Goal: Task Accomplishment & Management: Use online tool/utility

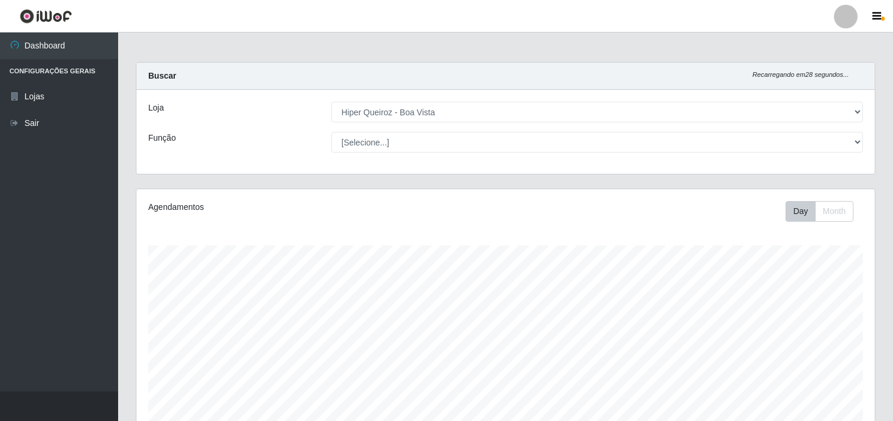
select select "514"
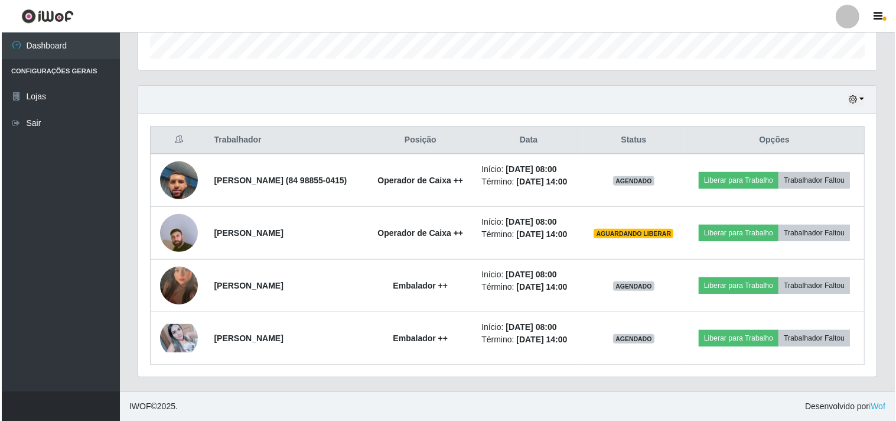
scroll to position [245, 738]
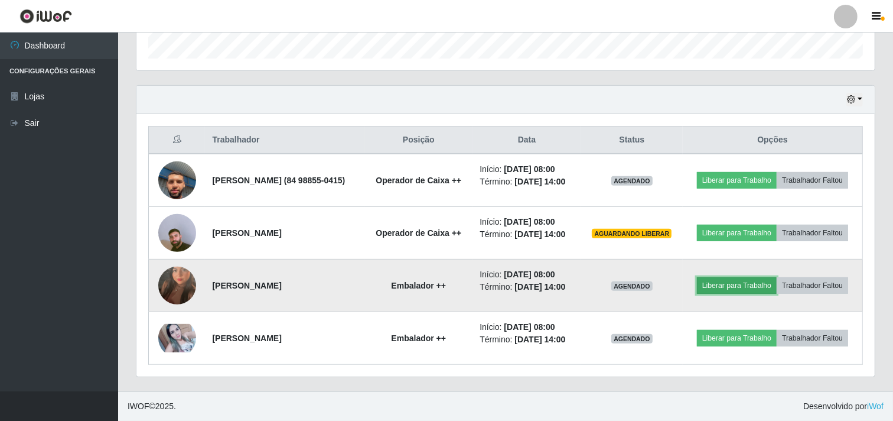
click at [764, 294] on button "Liberar para Trabalho" at bounding box center [737, 285] width 80 height 17
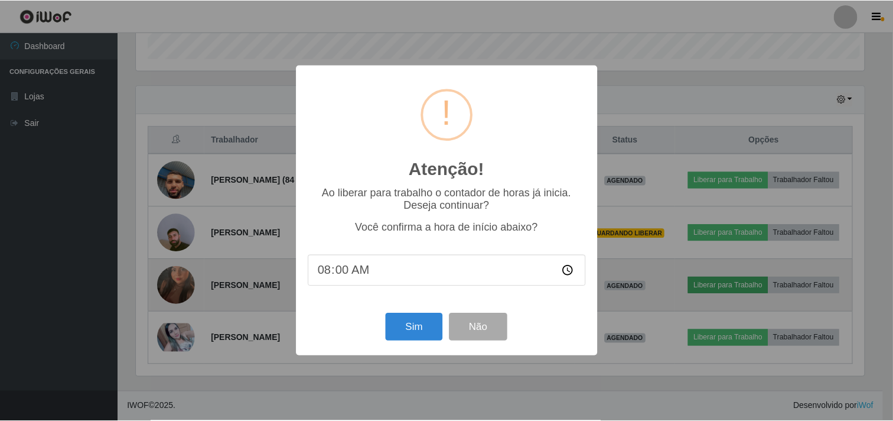
scroll to position [245, 731]
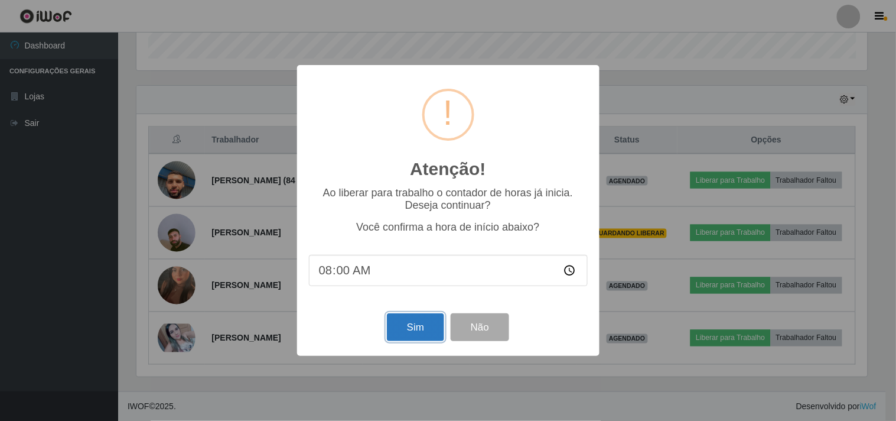
click at [421, 321] on button "Sim" at bounding box center [415, 327] width 57 height 28
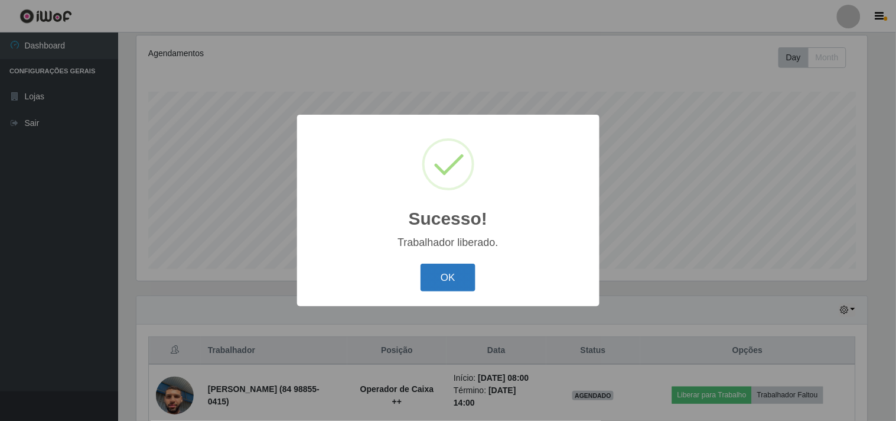
click at [458, 274] on button "OK" at bounding box center [448, 277] width 55 height 28
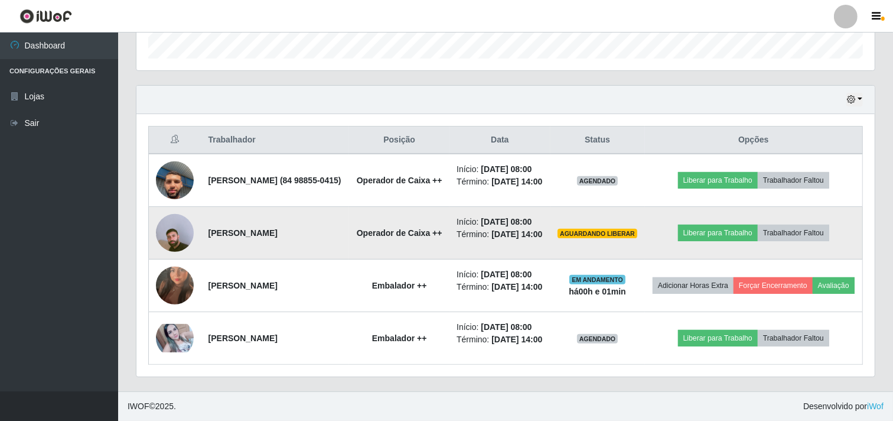
scroll to position [449, 0]
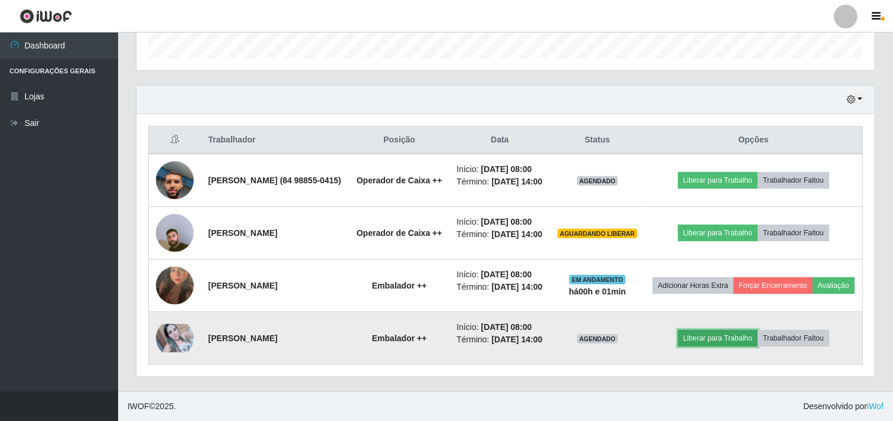
click at [719, 330] on button "Liberar para Trabalho" at bounding box center [718, 338] width 80 height 17
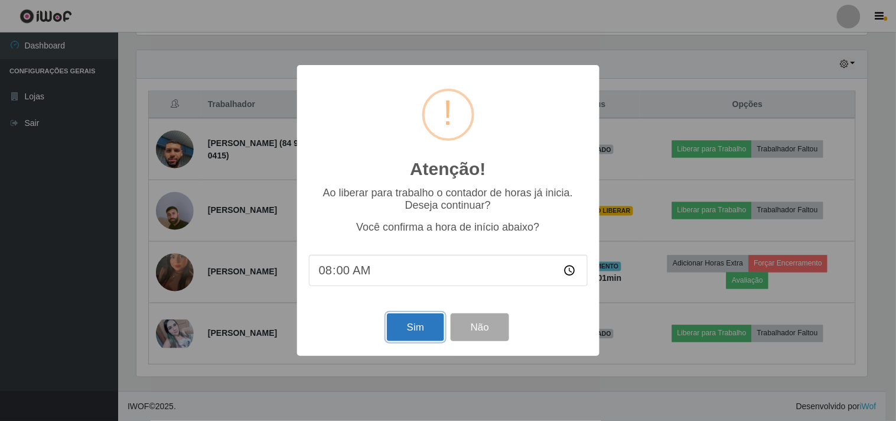
click at [409, 325] on button "Sim" at bounding box center [415, 327] width 57 height 28
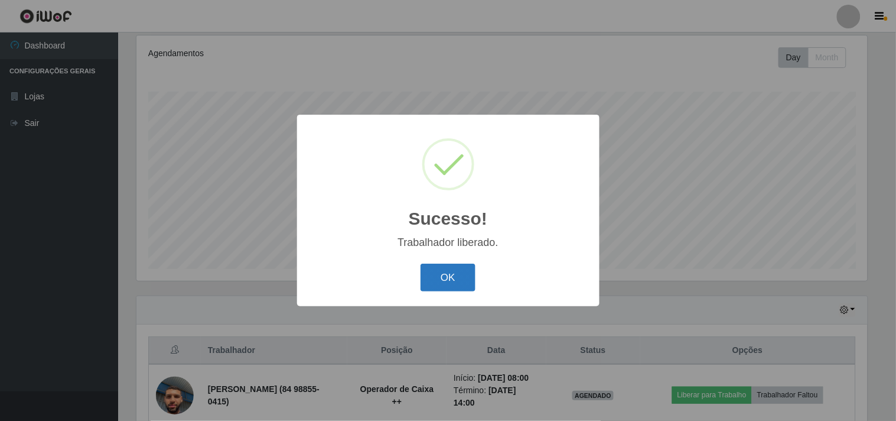
click at [445, 279] on button "OK" at bounding box center [448, 277] width 55 height 28
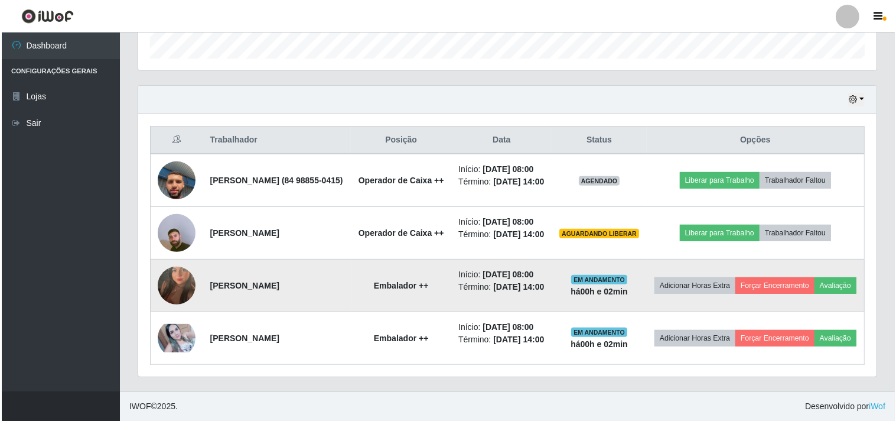
scroll to position [449, 0]
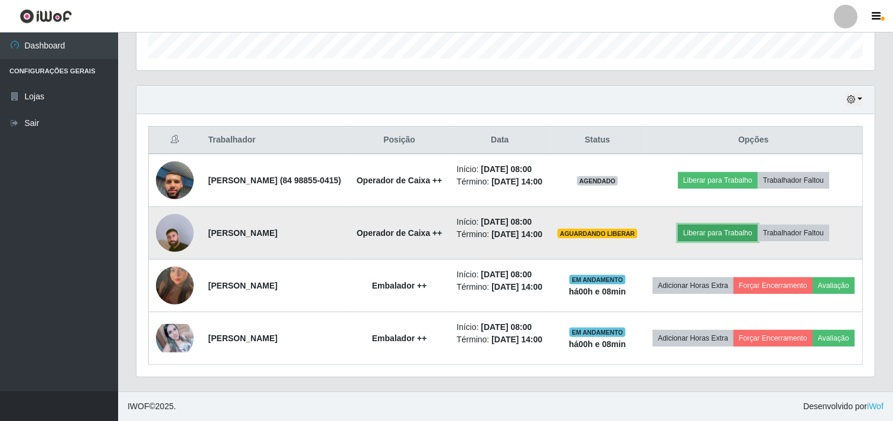
click at [737, 224] on button "Liberar para Trabalho" at bounding box center [718, 232] width 80 height 17
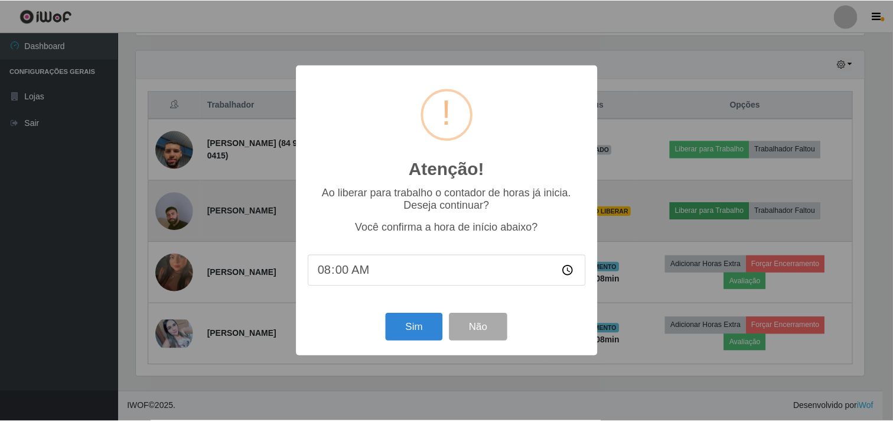
scroll to position [245, 731]
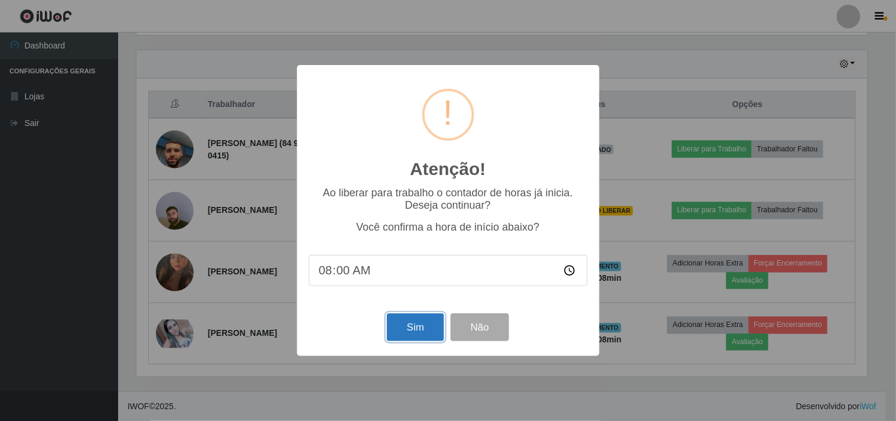
click at [425, 334] on button "Sim" at bounding box center [415, 327] width 57 height 28
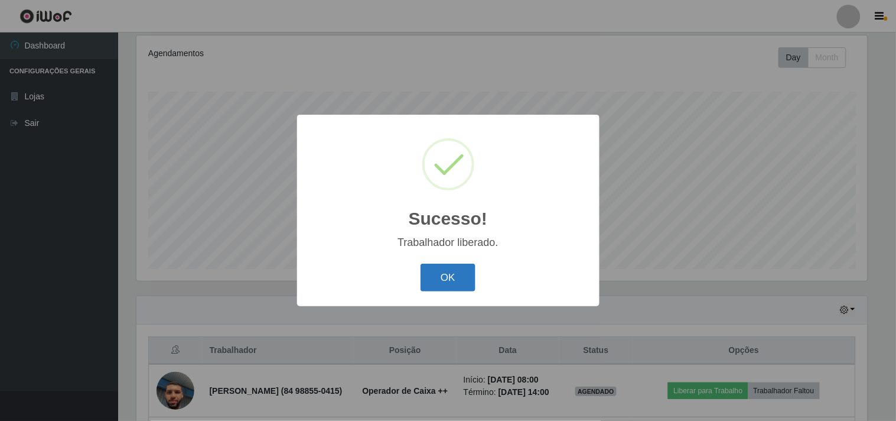
click at [444, 272] on button "OK" at bounding box center [448, 277] width 55 height 28
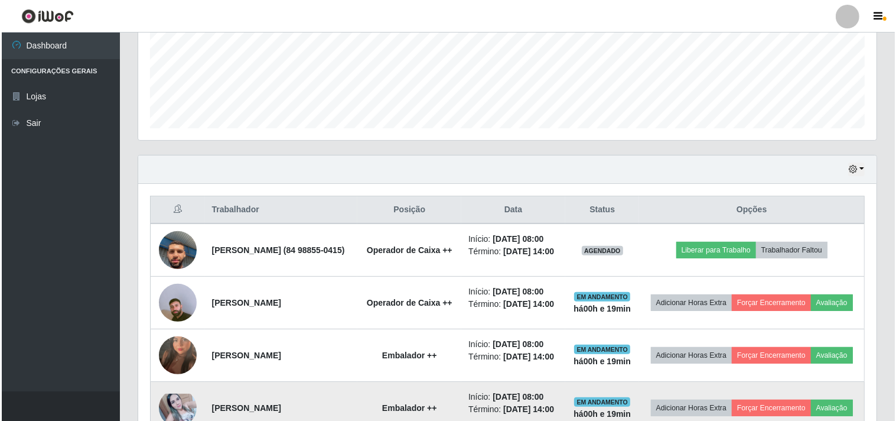
scroll to position [399, 0]
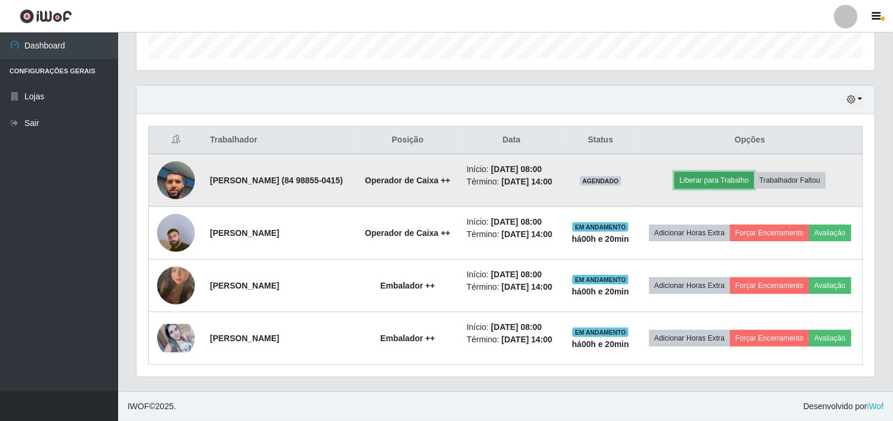
click at [720, 172] on button "Liberar para Trabalho" at bounding box center [715, 180] width 80 height 17
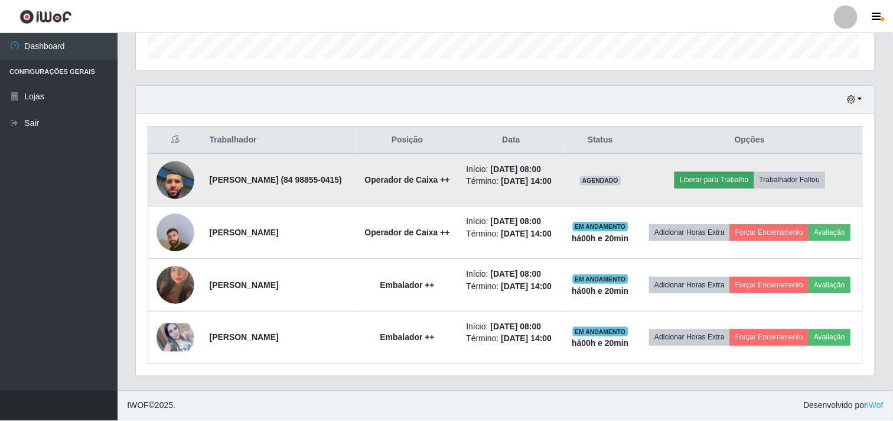
scroll to position [245, 731]
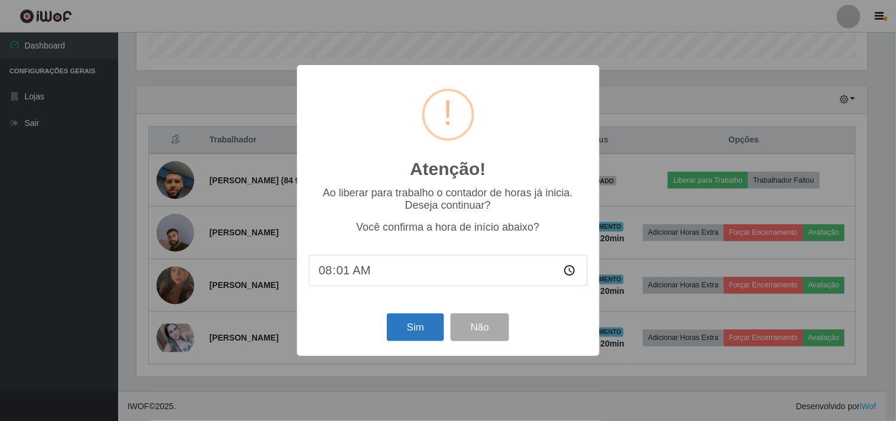
type input "08:15"
click at [410, 332] on button "Sim" at bounding box center [415, 327] width 57 height 28
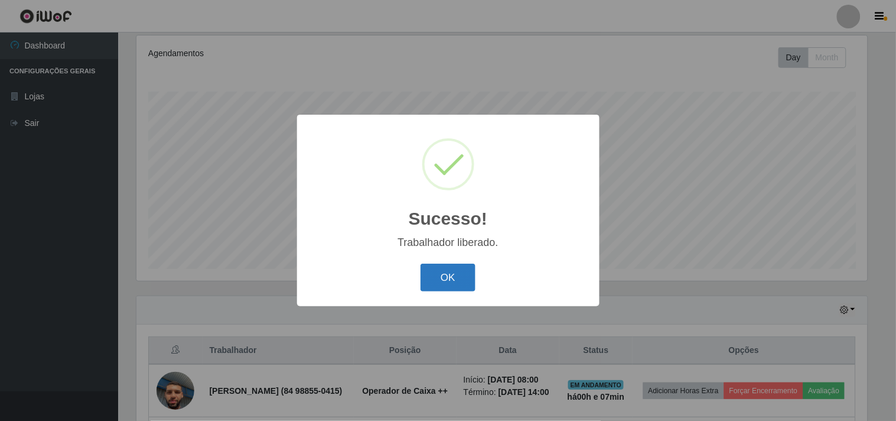
click at [440, 278] on button "OK" at bounding box center [448, 277] width 55 height 28
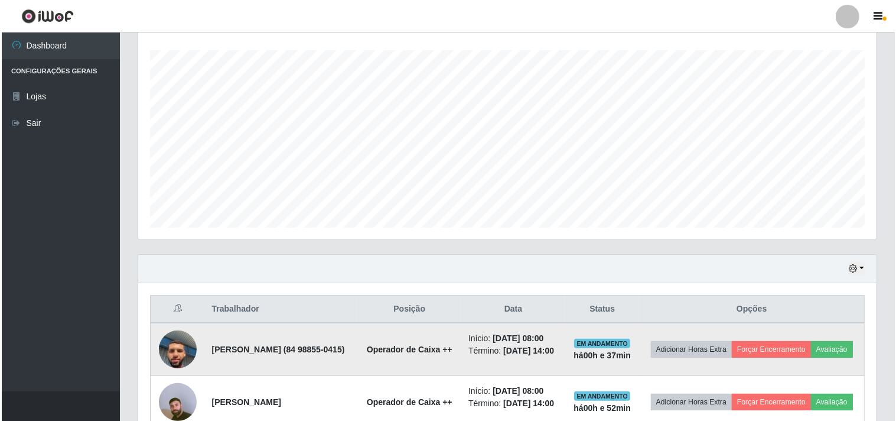
scroll to position [399, 0]
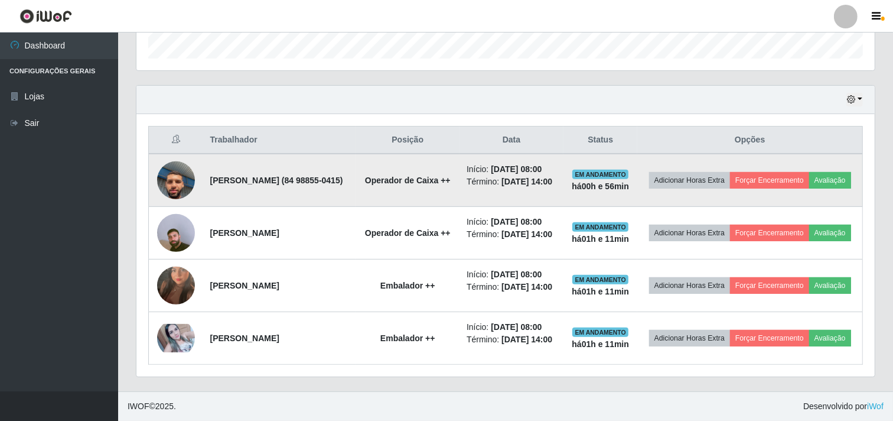
click at [172, 149] on img at bounding box center [176, 180] width 38 height 67
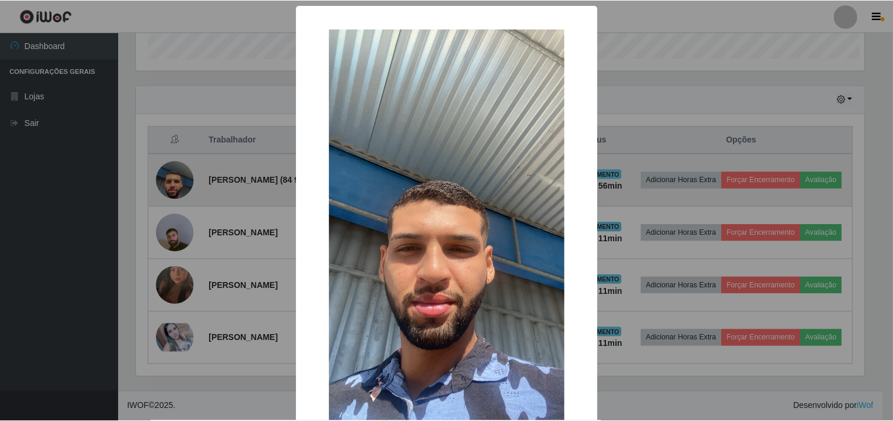
scroll to position [245, 731]
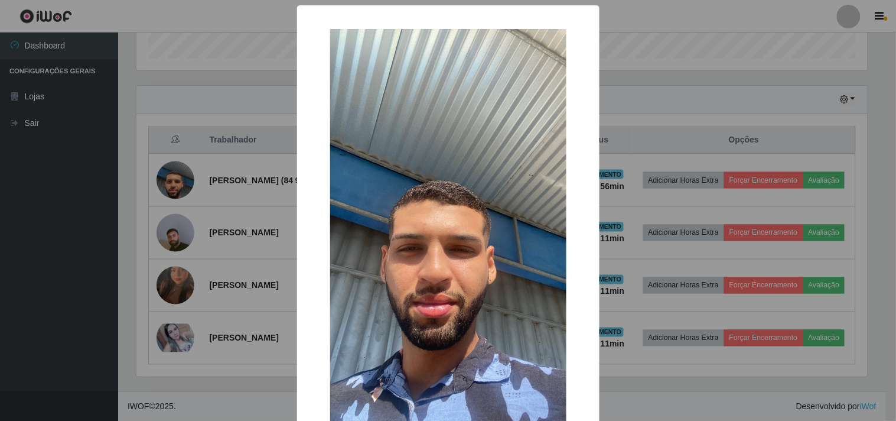
click at [90, 191] on div "× OK Cancel" at bounding box center [448, 210] width 896 height 421
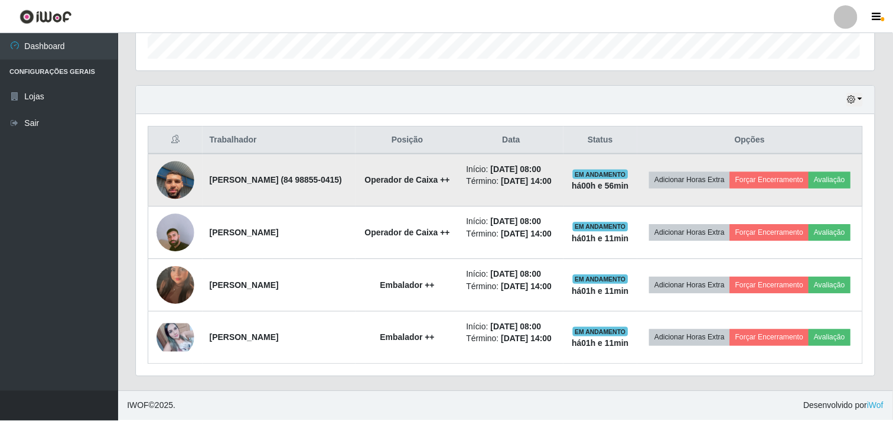
scroll to position [245, 738]
